Goal: Task Accomplishment & Management: Manage account settings

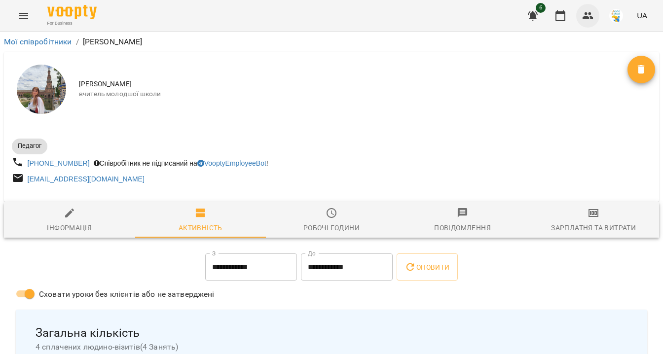
click at [587, 18] on icon "button" at bounding box center [587, 15] width 11 height 7
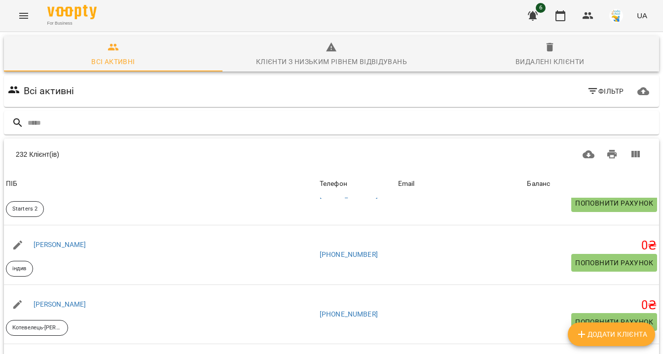
scroll to position [563, 0]
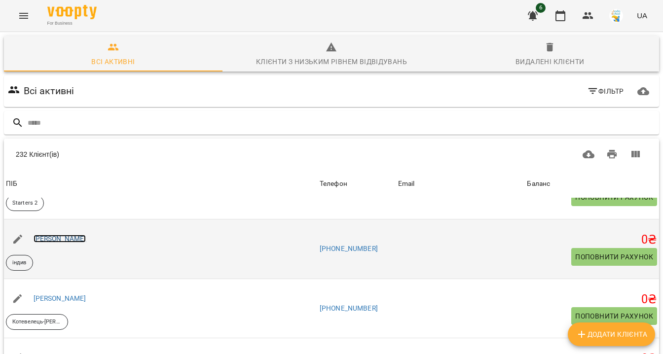
click at [52, 240] on link "[PERSON_NAME]" at bounding box center [60, 239] width 53 height 8
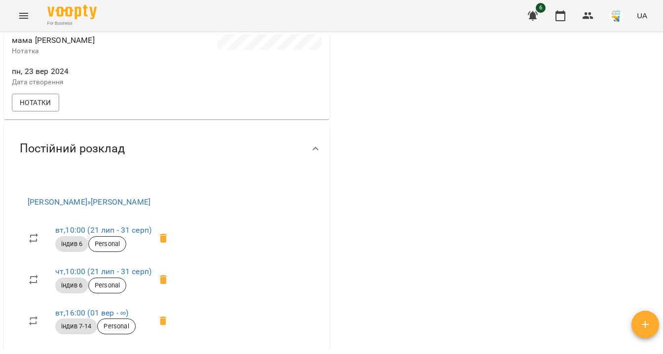
scroll to position [372, 0]
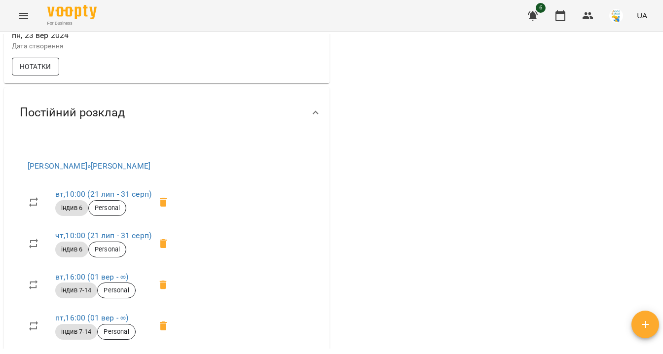
click at [45, 72] on span "Нотатки" at bounding box center [36, 67] width 32 height 12
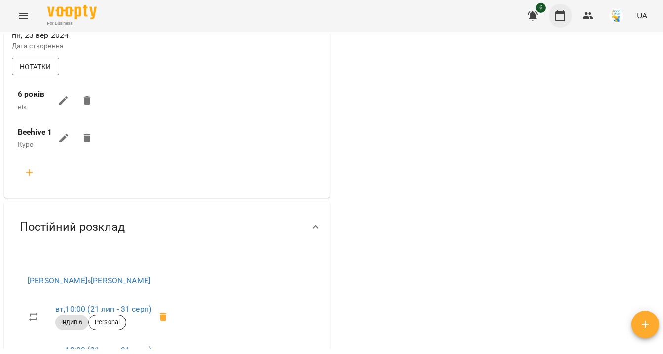
click at [556, 16] on icon "button" at bounding box center [560, 15] width 10 height 11
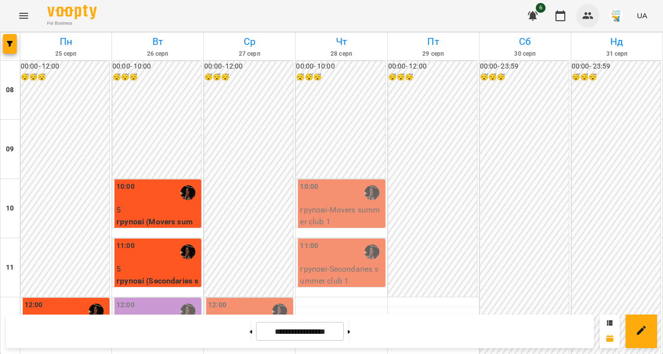
click at [588, 14] on icon "button" at bounding box center [588, 16] width 12 height 12
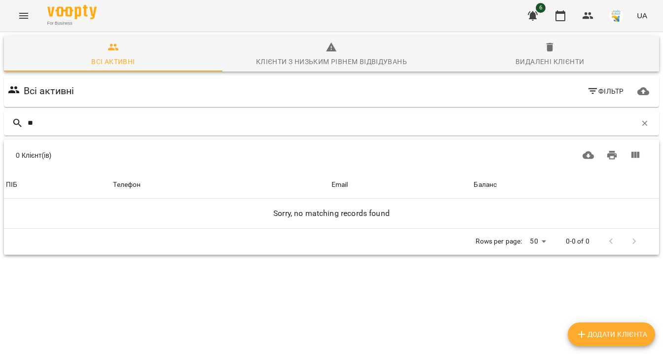
type input "*"
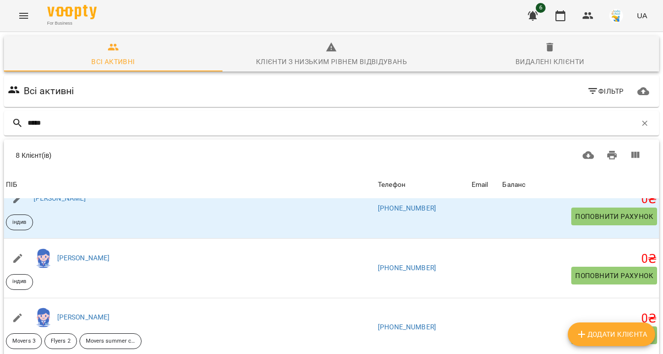
scroll to position [72, 0]
type input "*****"
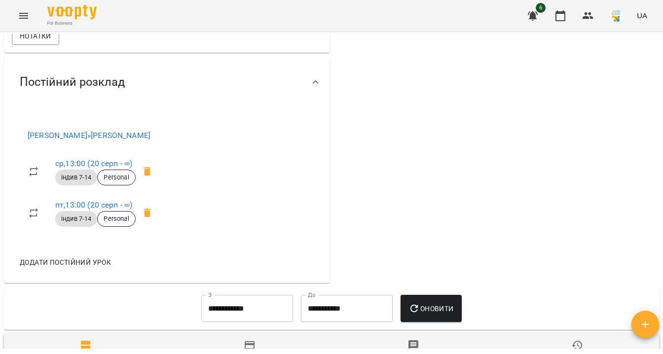
scroll to position [404, 0]
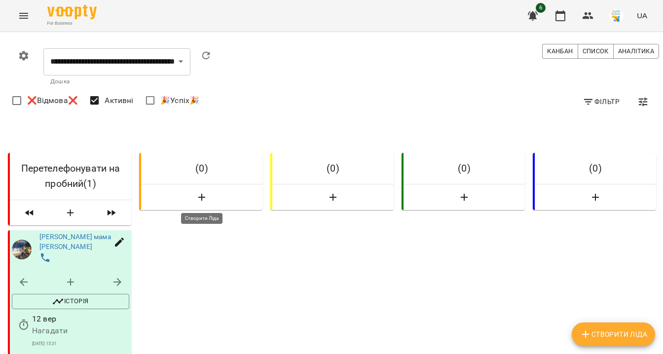
select select "**********"
